Goal: Information Seeking & Learning: Find specific page/section

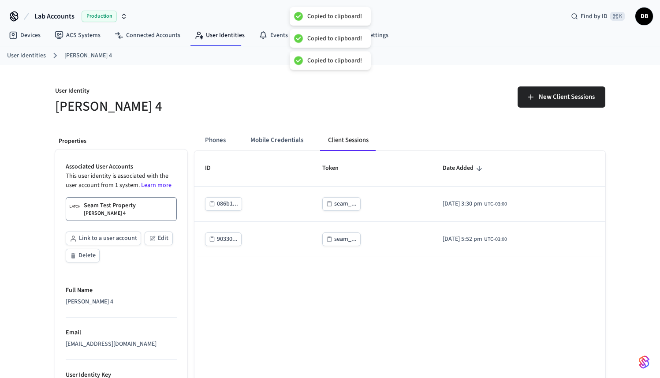
scroll to position [2, 0]
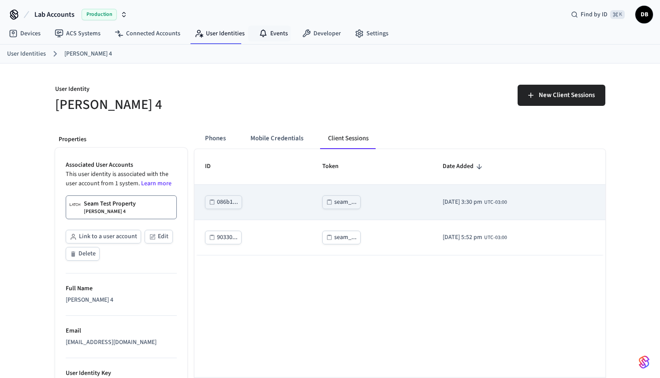
click at [339, 203] on div "seam_..." at bounding box center [345, 202] width 22 height 11
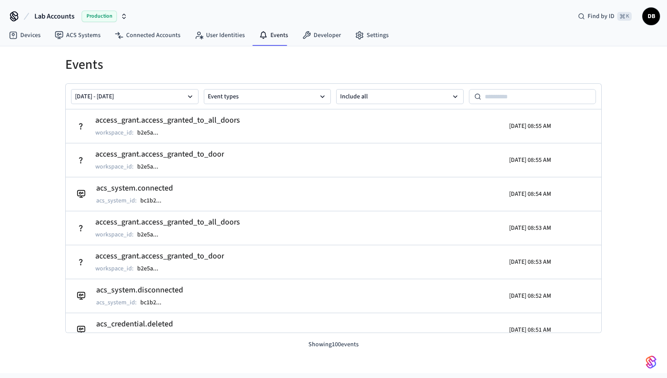
click at [77, 22] on button "Lab Accounts Production" at bounding box center [81, 16] width 98 height 19
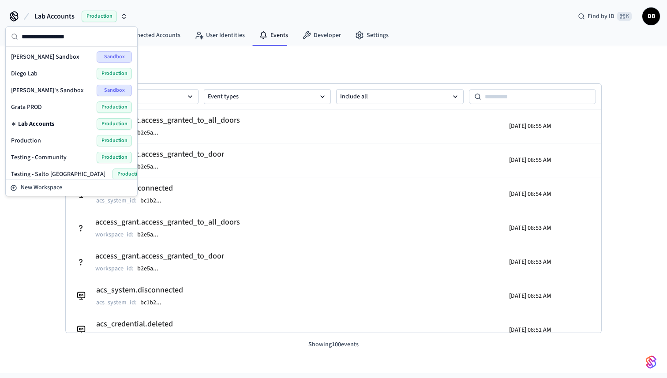
click at [208, 62] on h1 "Events" at bounding box center [333, 65] width 536 height 16
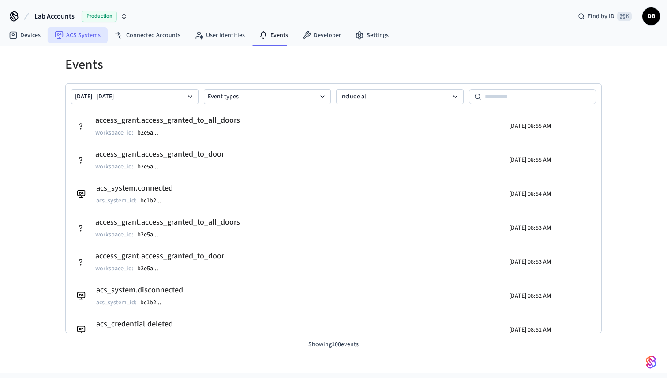
click at [83, 38] on link "ACS Systems" at bounding box center [78, 35] width 60 height 16
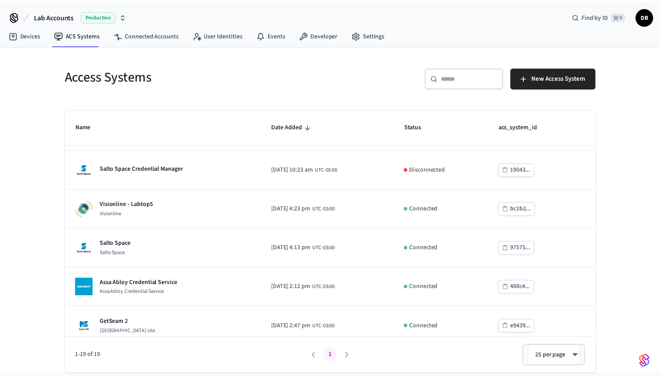
scroll to position [392, 0]
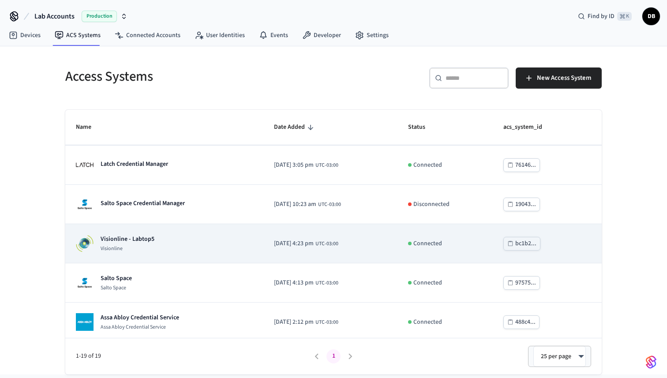
click at [140, 235] on p "Visionline - Labtop5" at bounding box center [128, 239] width 54 height 9
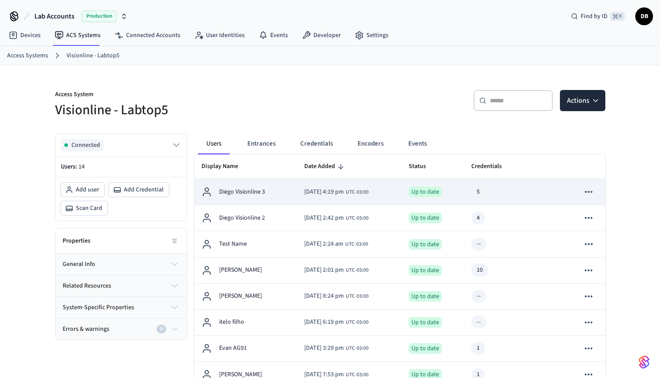
click at [251, 190] on p "Diego Visionline 3" at bounding box center [242, 191] width 46 height 9
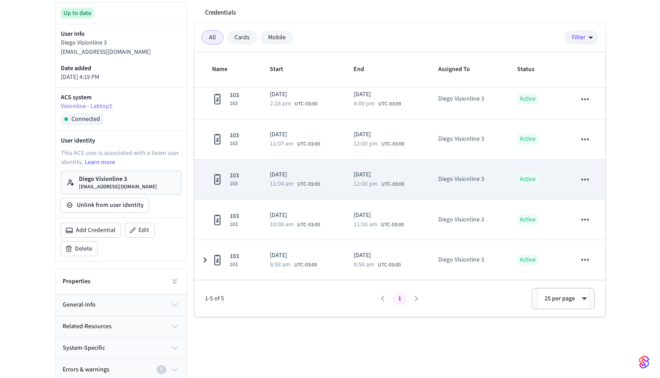
scroll to position [134, 0]
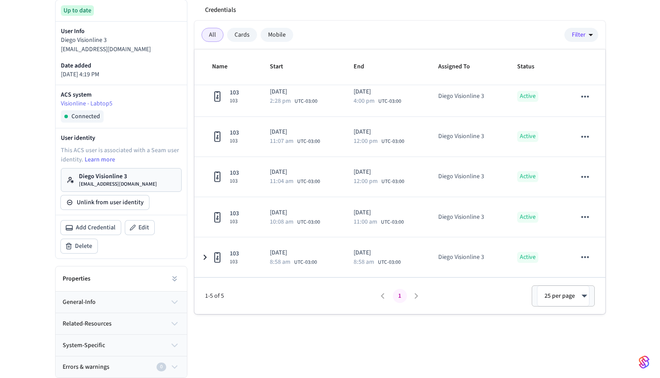
click at [154, 178] on link "Diego Visionline 3 [EMAIL_ADDRESS][DOMAIN_NAME]" at bounding box center [121, 180] width 121 height 24
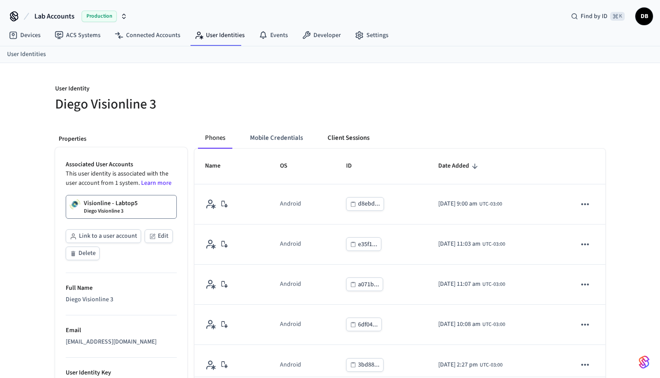
click at [362, 137] on button "Client Sessions" at bounding box center [349, 137] width 56 height 21
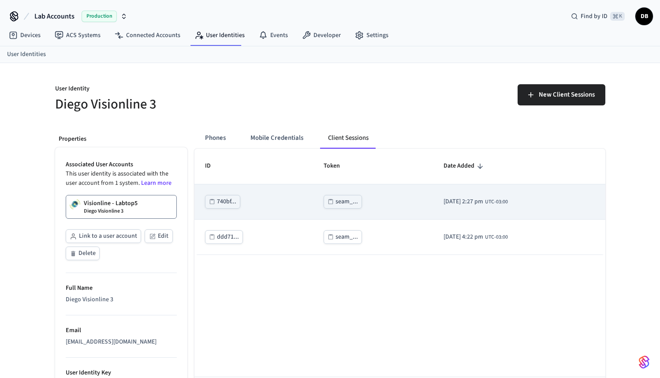
click at [337, 203] on div "seam_..." at bounding box center [347, 201] width 22 height 11
